Goal: Task Accomplishment & Management: Complete application form

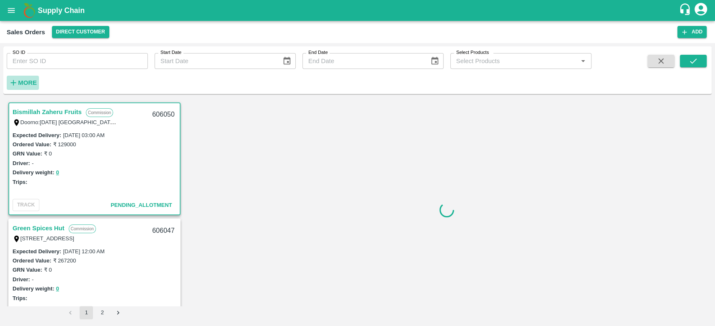
click at [26, 88] on h6 "More" at bounding box center [27, 82] width 19 height 11
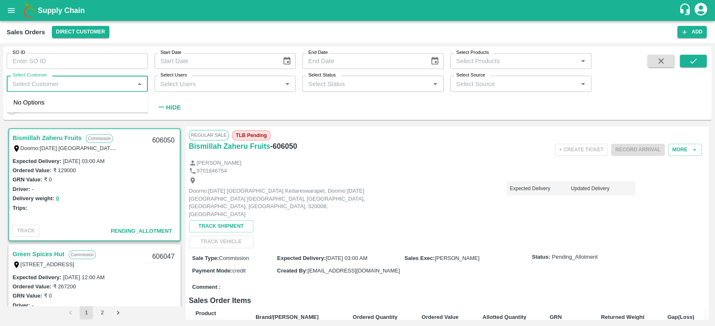
click at [26, 88] on input "Select Customer" at bounding box center [70, 83] width 122 height 11
type input "iniya"
click at [30, 107] on div "INIYA FRUITS AND VEGETABLES" at bounding box center [77, 106] width 141 height 22
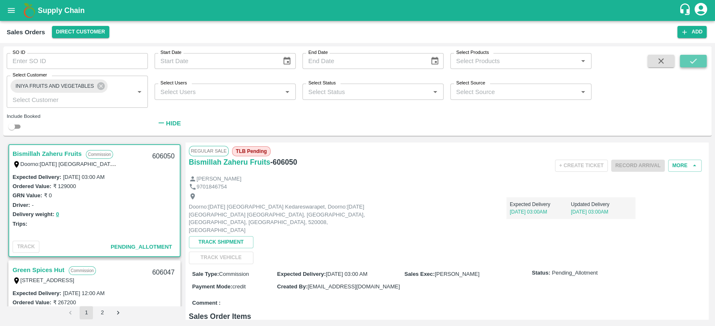
click at [689, 60] on icon "submit" at bounding box center [692, 61] width 9 height 9
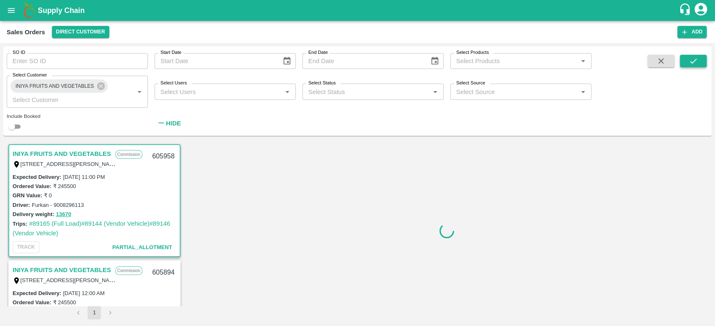
scroll to position [2, 0]
click at [68, 213] on button "13670" at bounding box center [63, 213] width 15 height 10
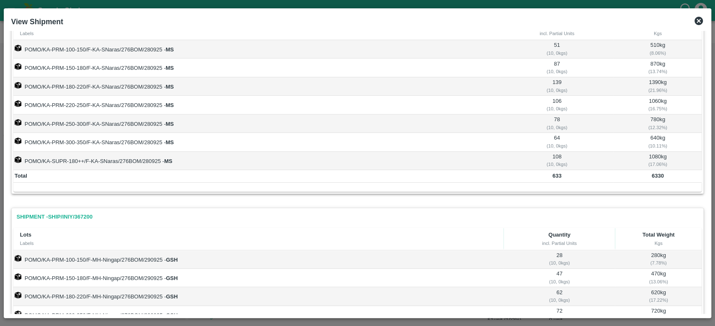
scroll to position [0, 0]
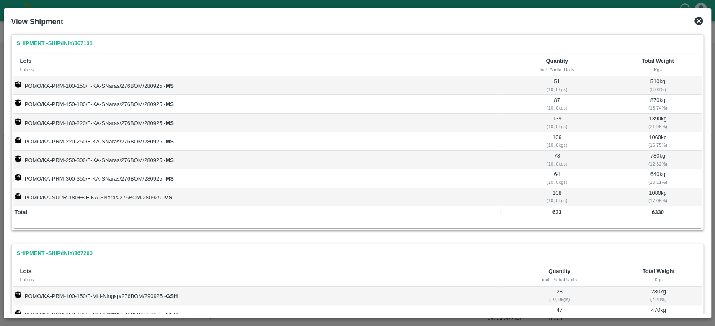
click at [698, 24] on icon at bounding box center [698, 21] width 8 height 8
